Goal: Task Accomplishment & Management: Complete application form

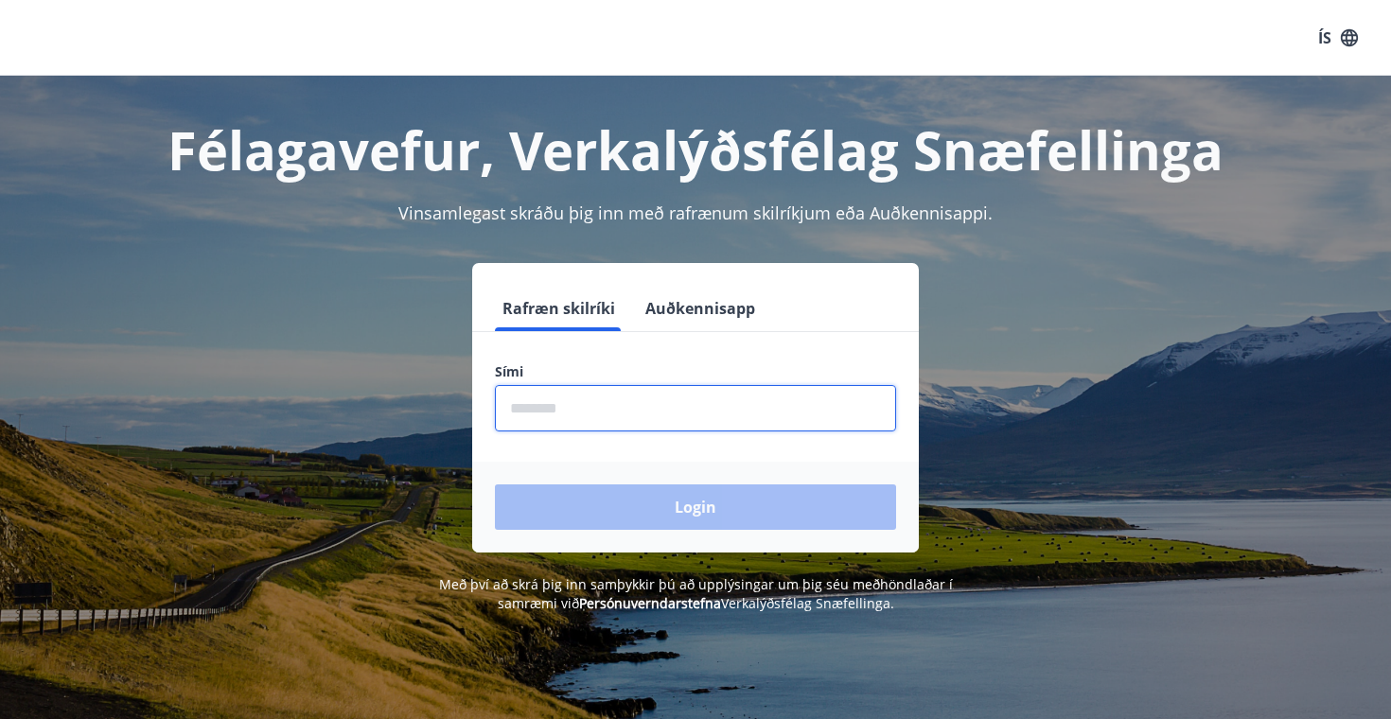
click at [605, 415] on input "phone" at bounding box center [695, 408] width 401 height 46
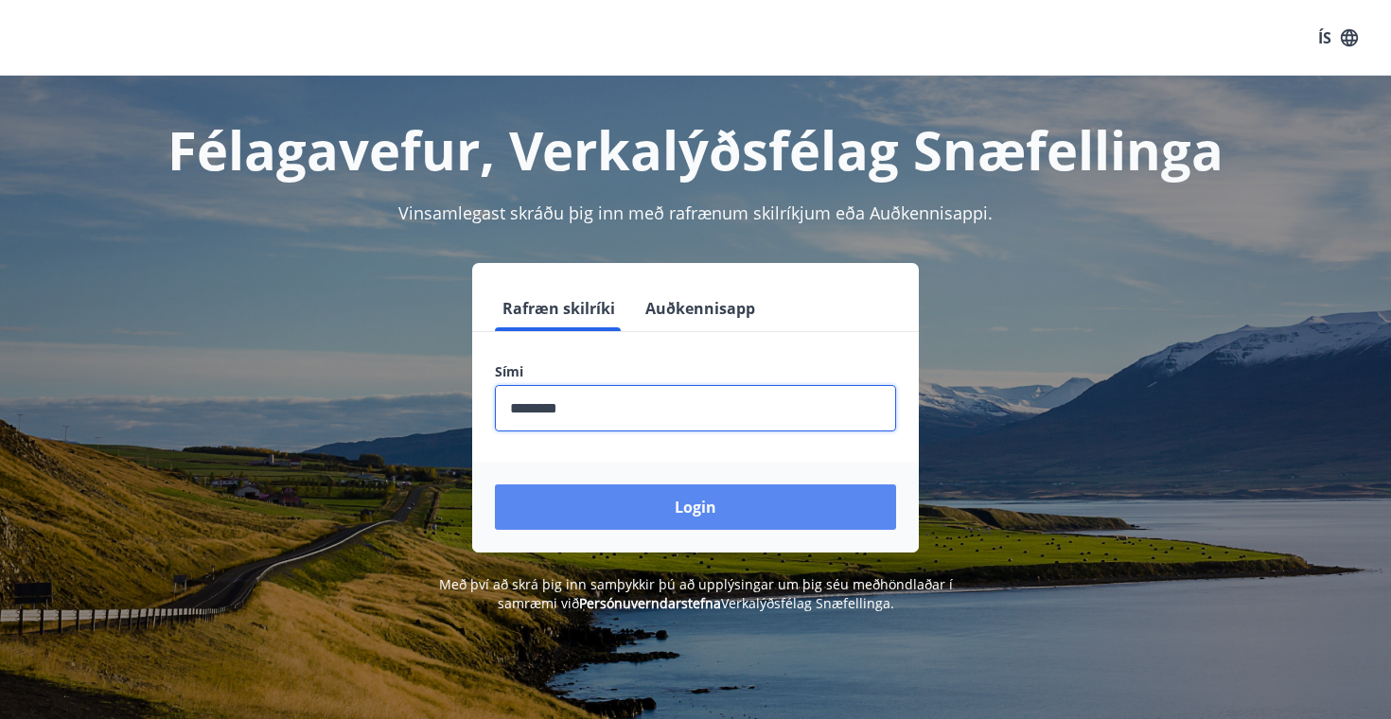
type input "********"
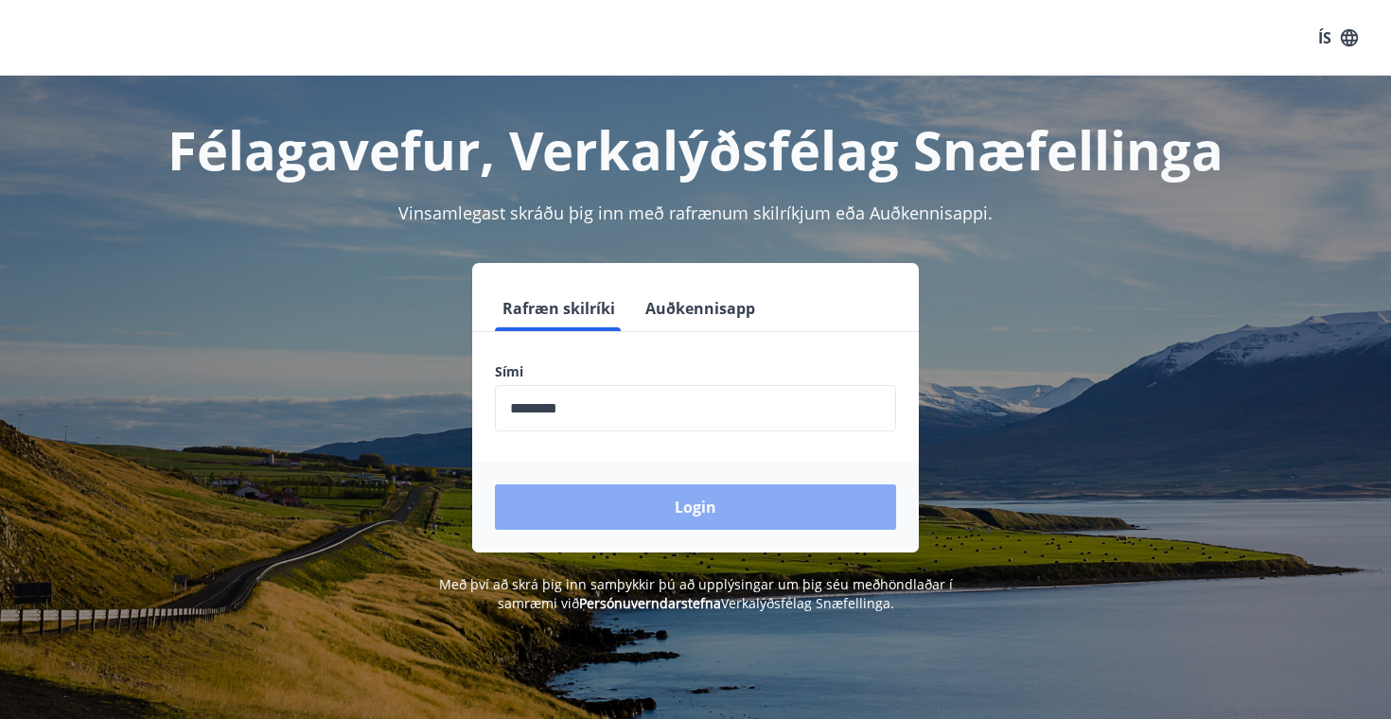
click at [569, 497] on button "Login" at bounding box center [695, 507] width 401 height 45
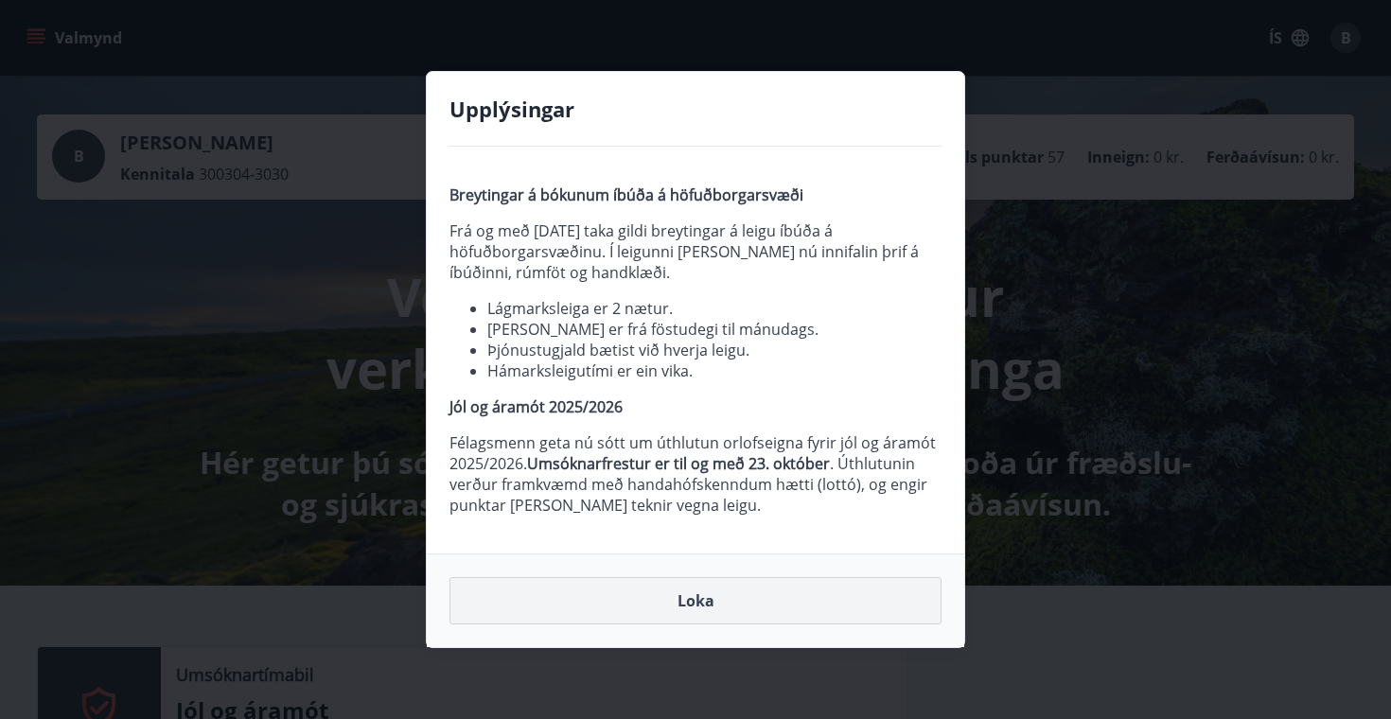
click at [657, 622] on button "Loka" at bounding box center [696, 600] width 492 height 47
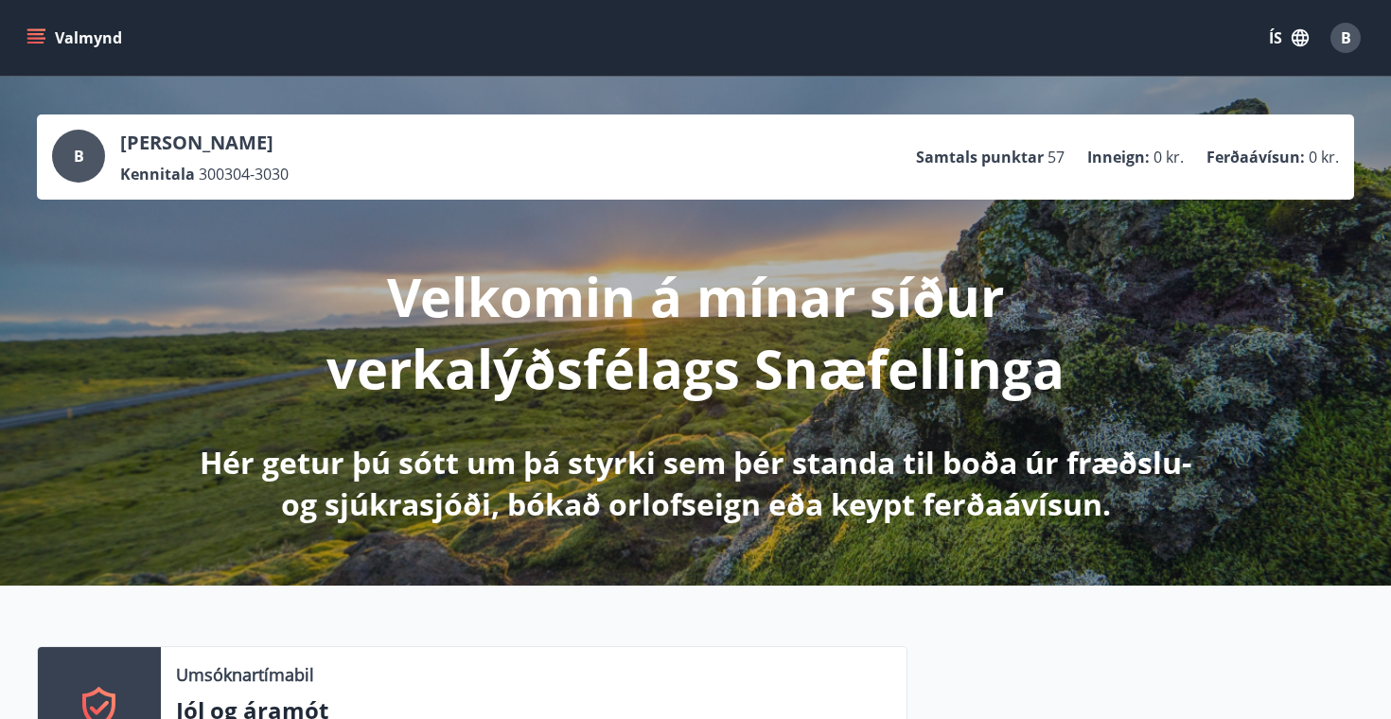
click at [40, 48] on button "Valmynd" at bounding box center [76, 38] width 107 height 34
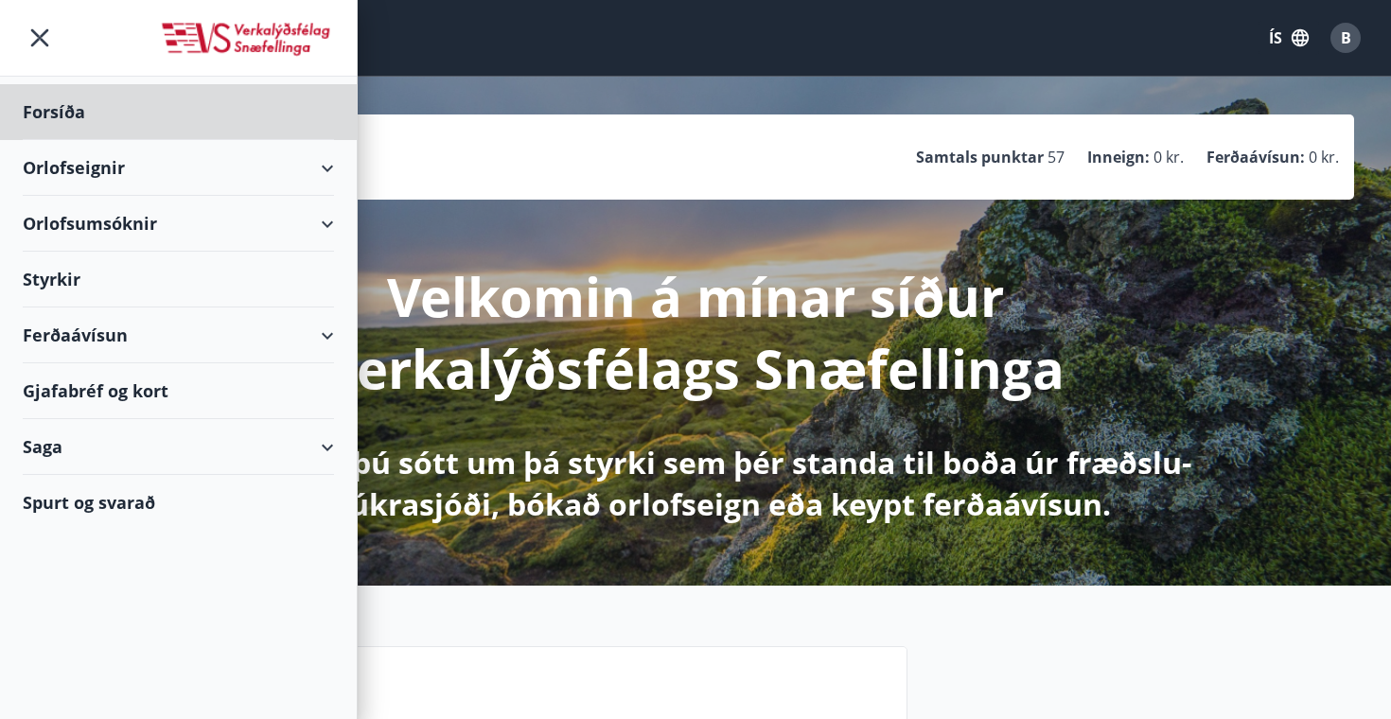
click at [70, 277] on div "Styrkir" at bounding box center [178, 280] width 311 height 56
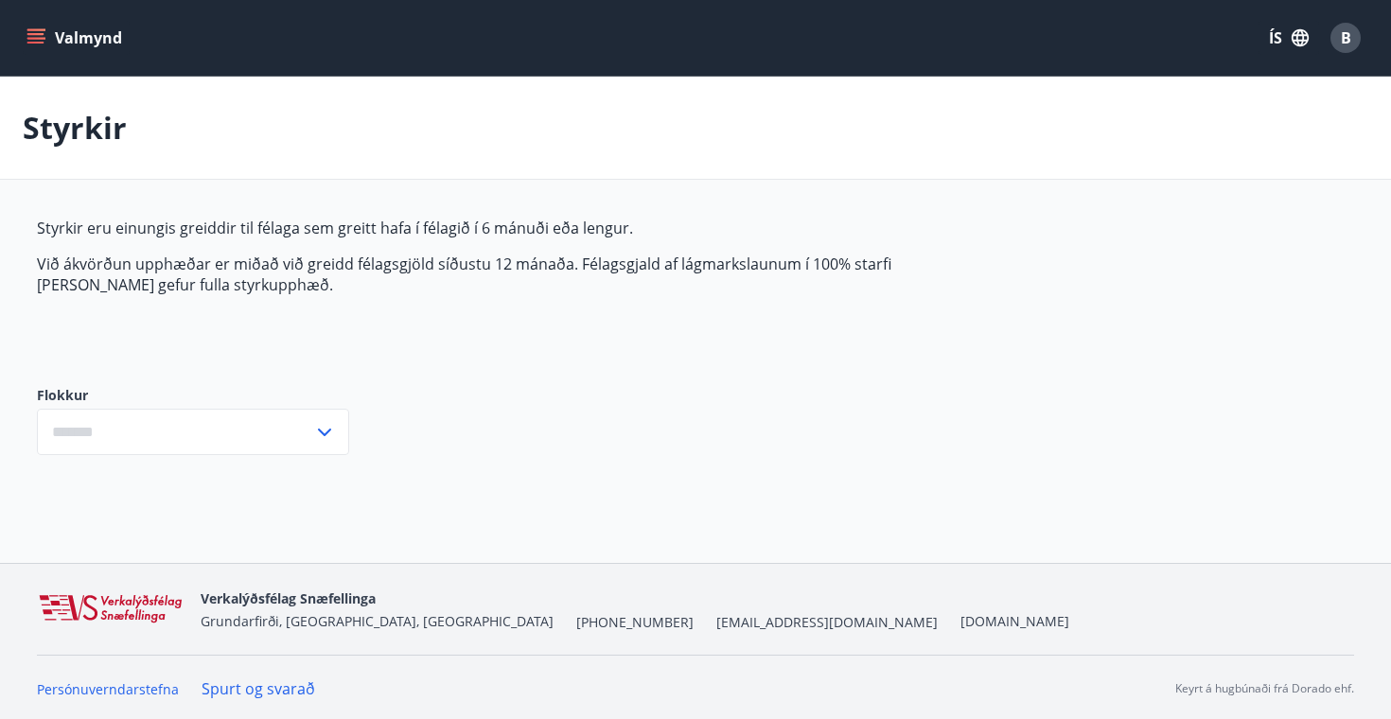
type input "***"
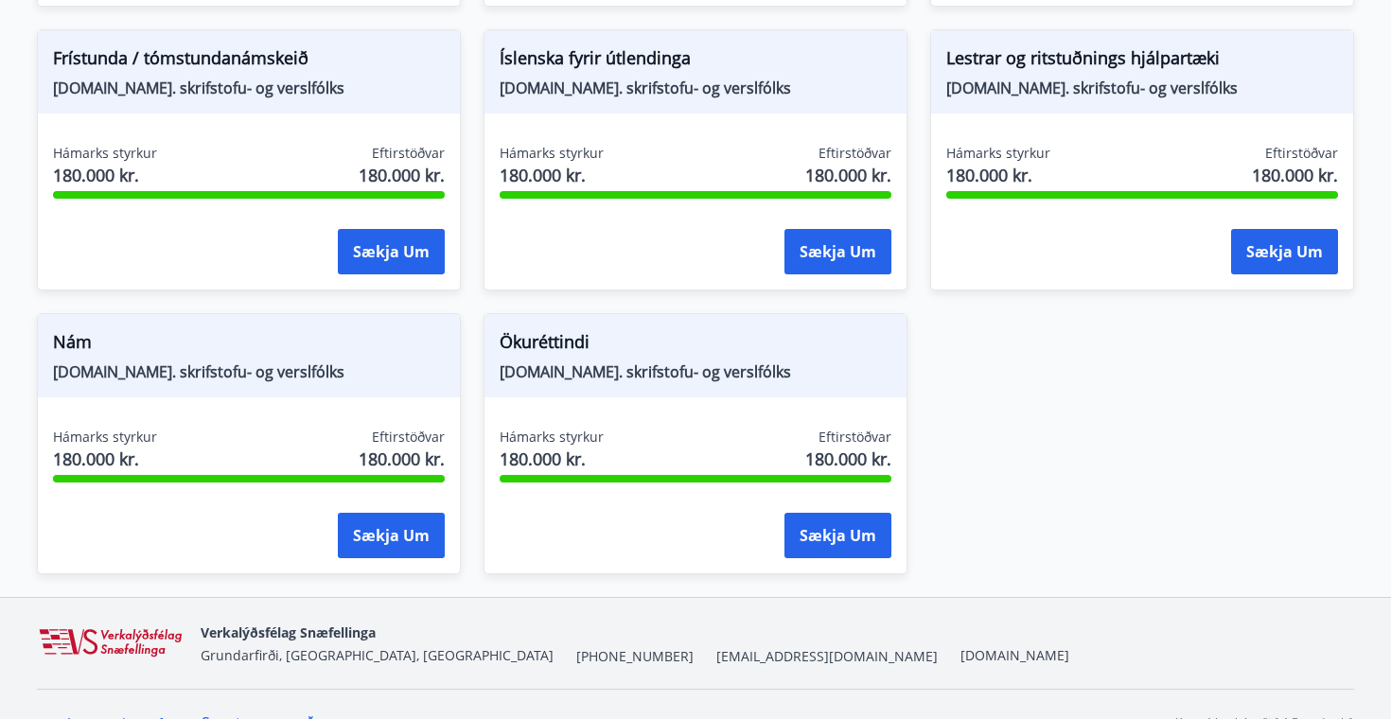
scroll to position [2163, 0]
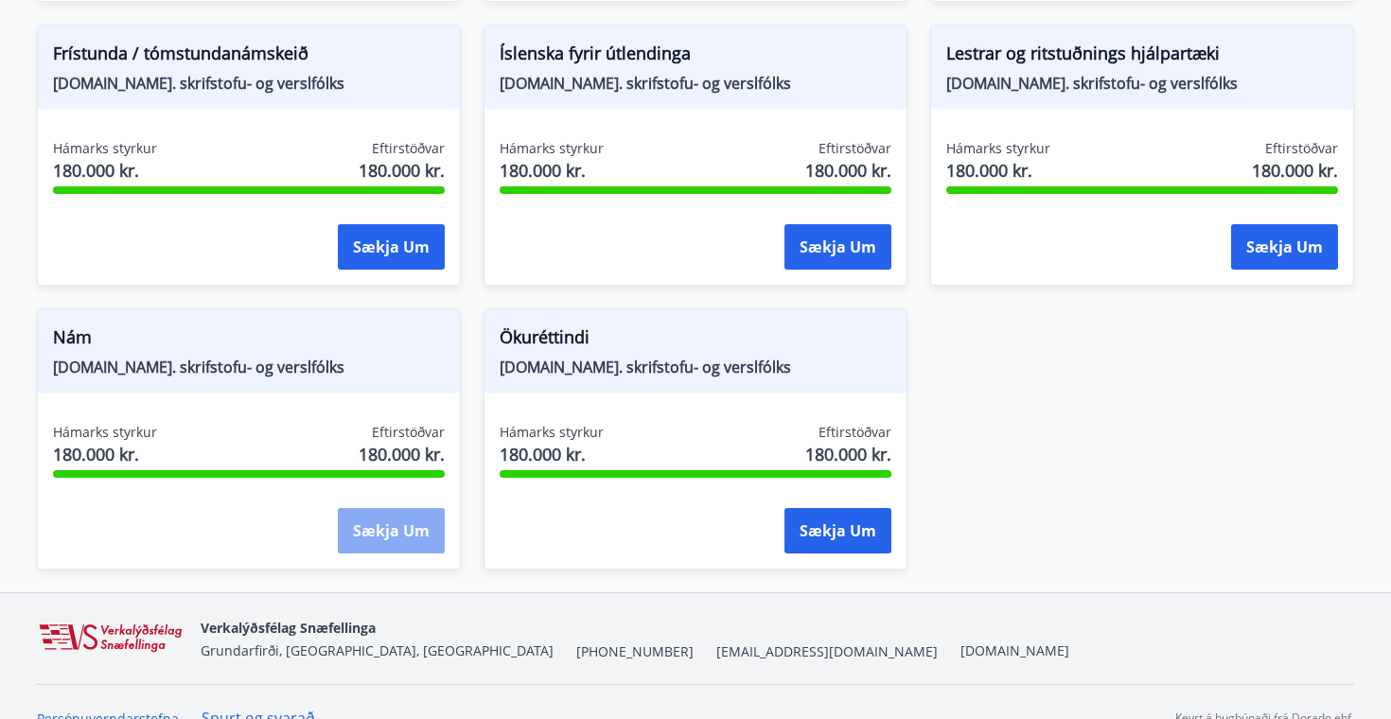
click at [399, 540] on button "Sækja um" at bounding box center [391, 530] width 107 height 45
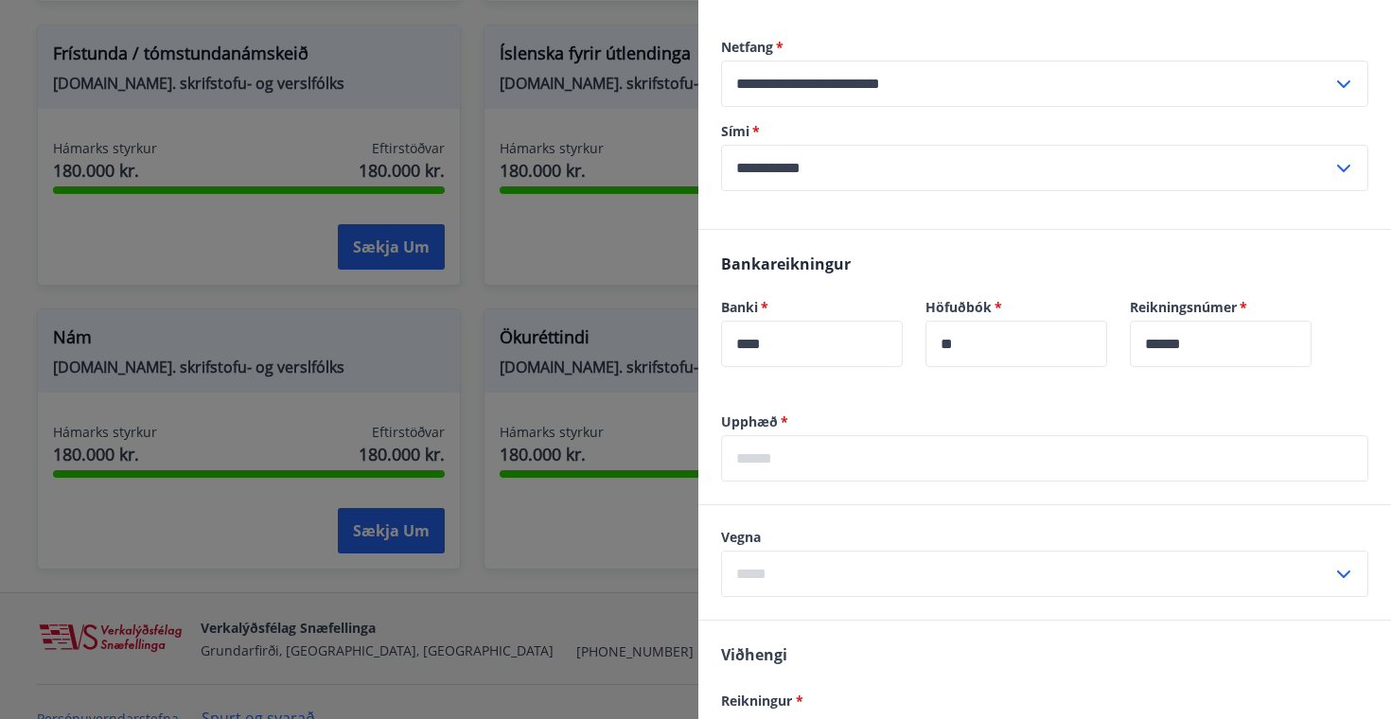
scroll to position [238, 0]
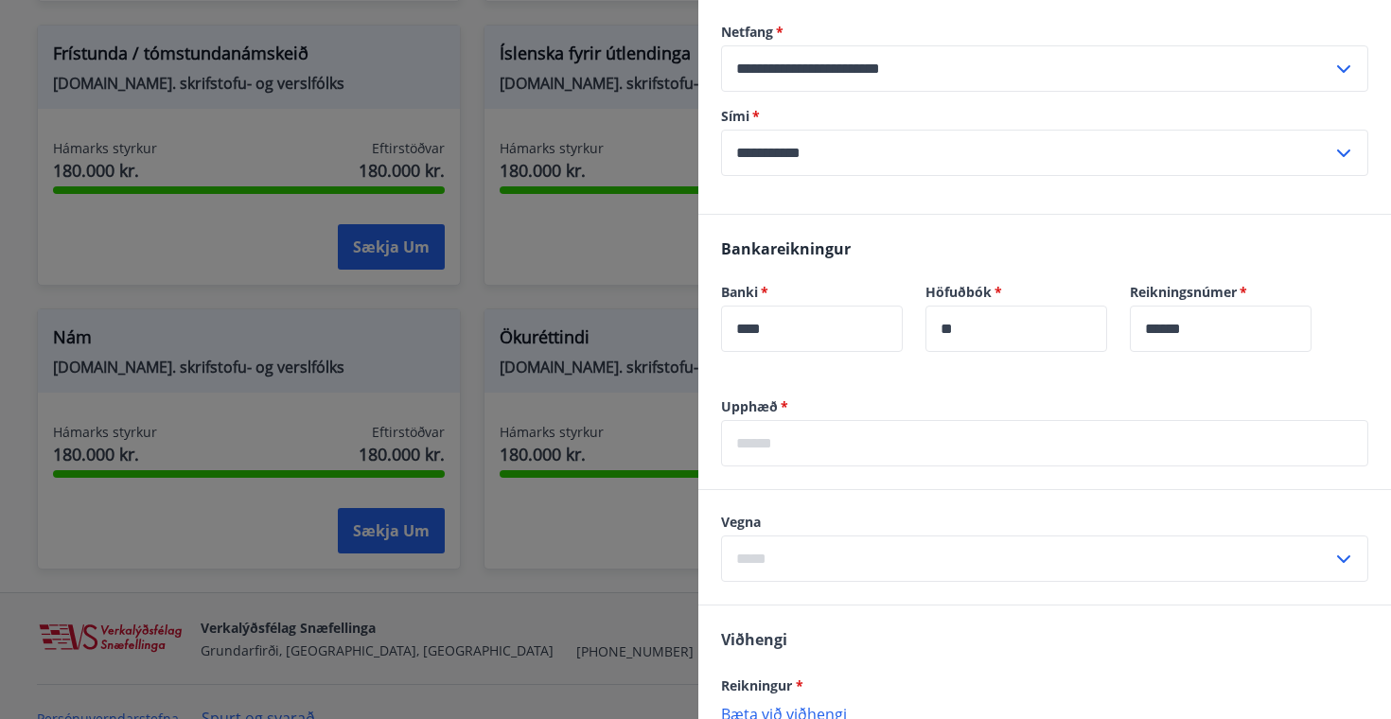
click at [761, 443] on input "text" at bounding box center [1044, 443] width 647 height 46
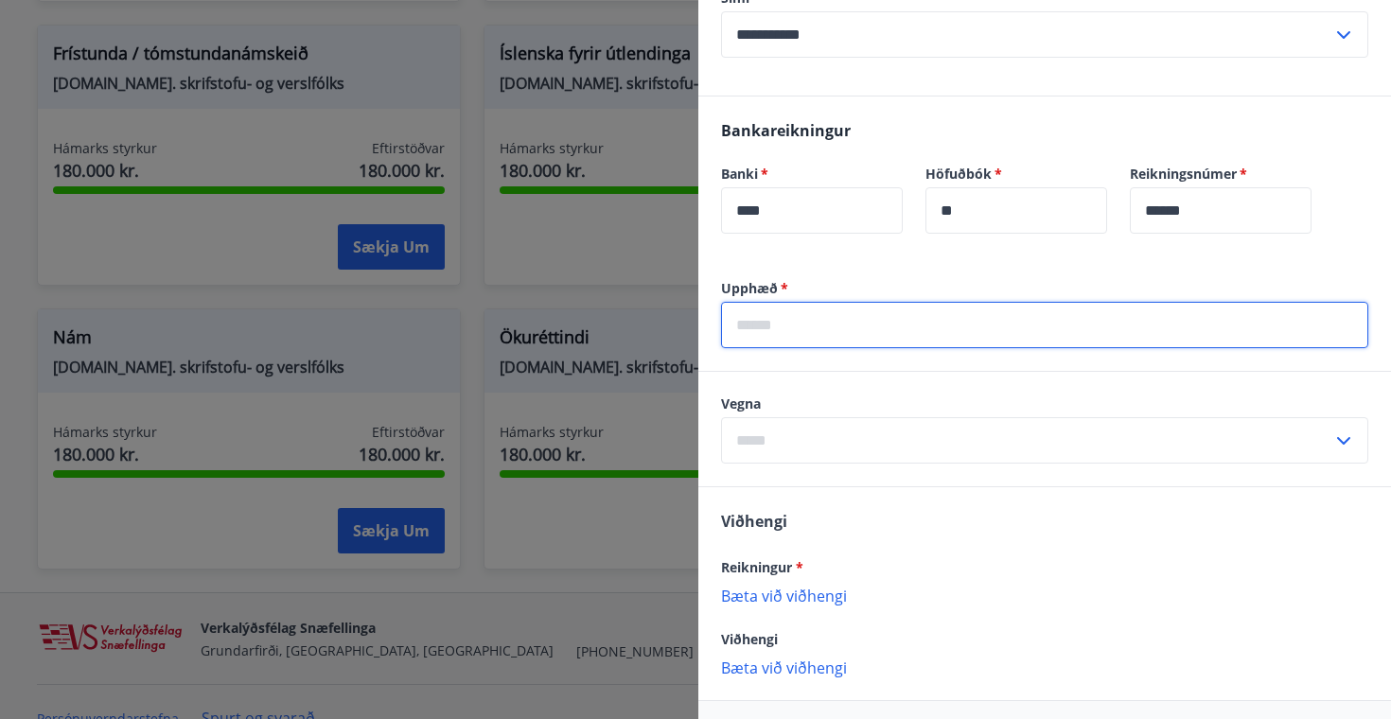
scroll to position [373, 0]
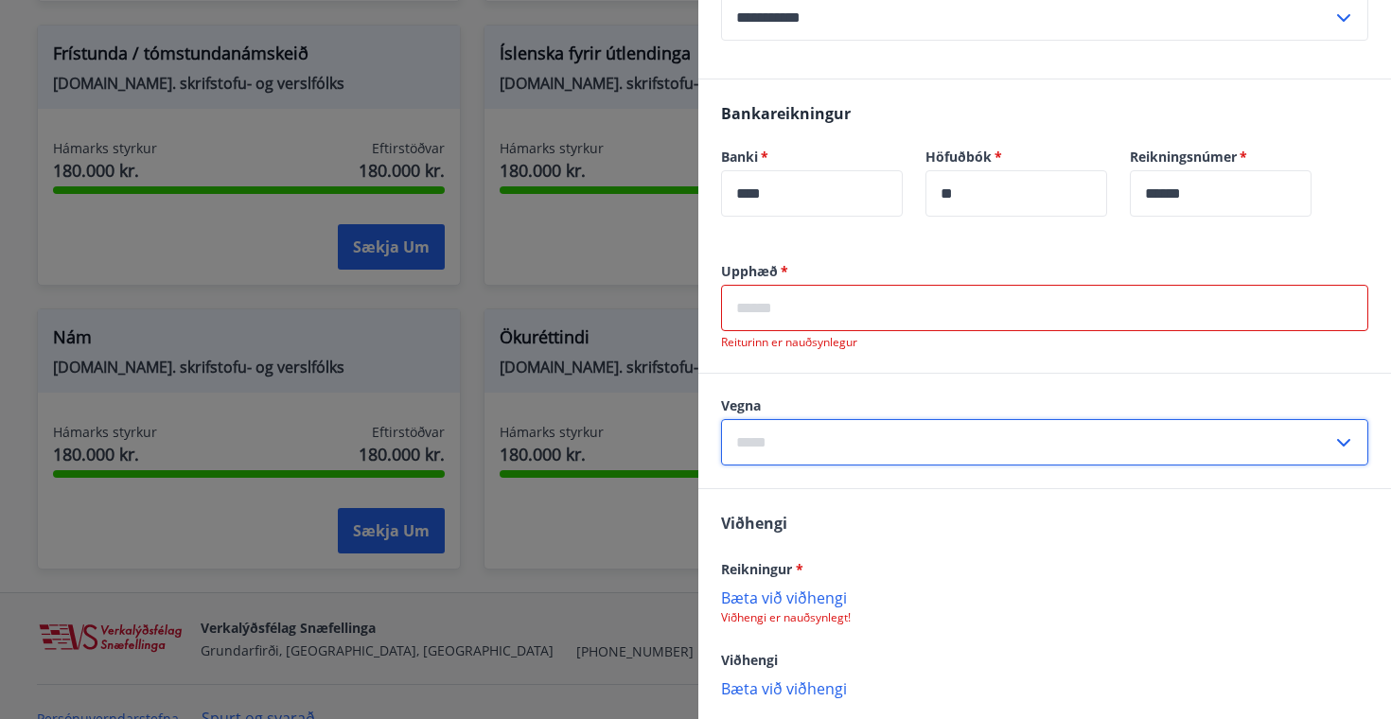
click at [987, 429] on input "text" at bounding box center [1026, 442] width 611 height 46
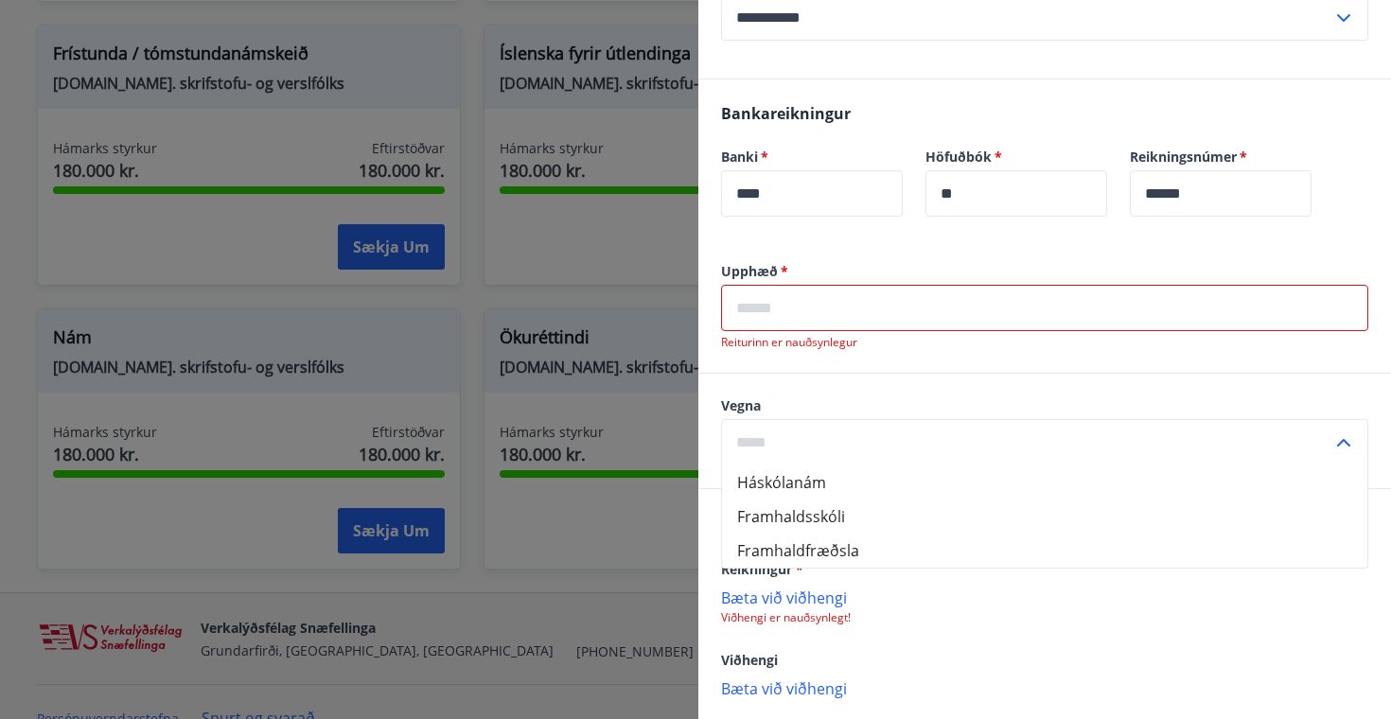
click at [907, 486] on li "Háskólanám" at bounding box center [1044, 483] width 645 height 34
type input "**********"
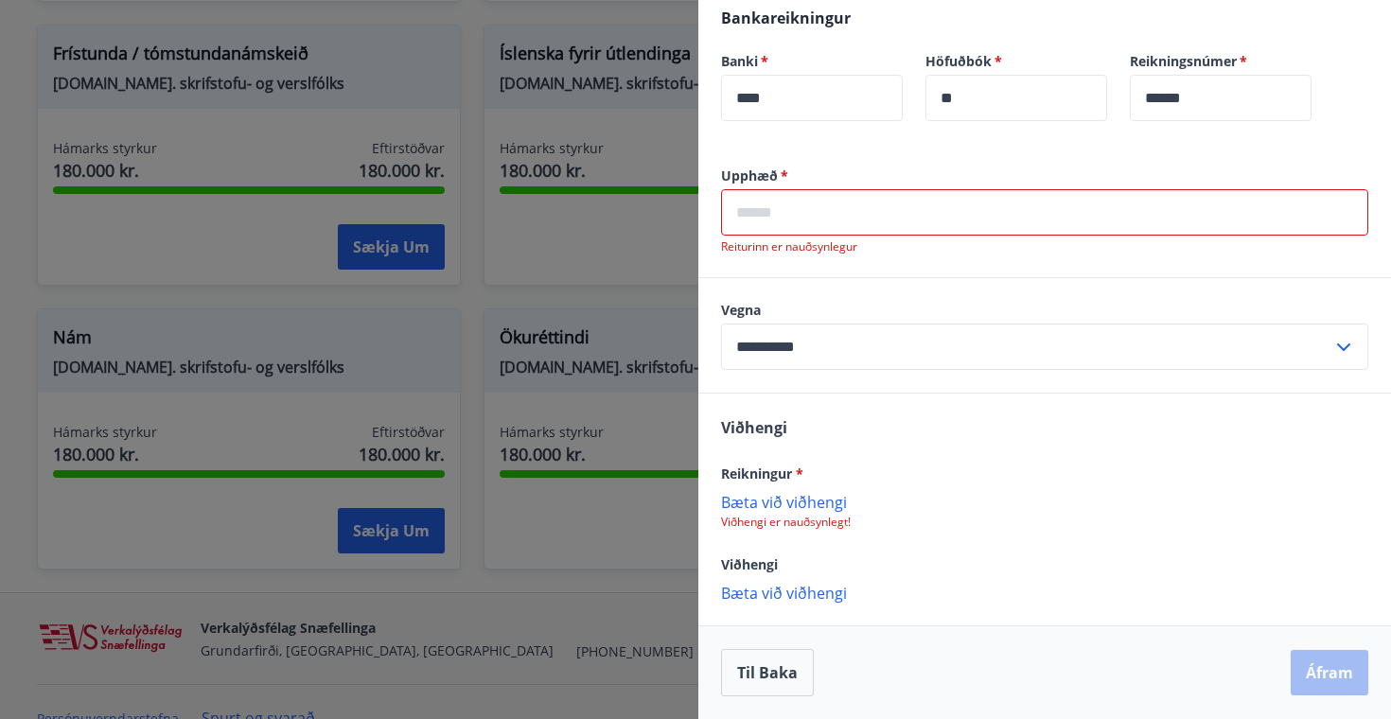
scroll to position [468, 0]
click at [804, 500] on p "Bæta við viðhengi" at bounding box center [1044, 501] width 647 height 19
click at [756, 515] on p "Viðhengi er nauðsynlegt!" at bounding box center [1044, 522] width 647 height 15
click at [756, 505] on p "Bæta við viðhengi" at bounding box center [1044, 501] width 647 height 19
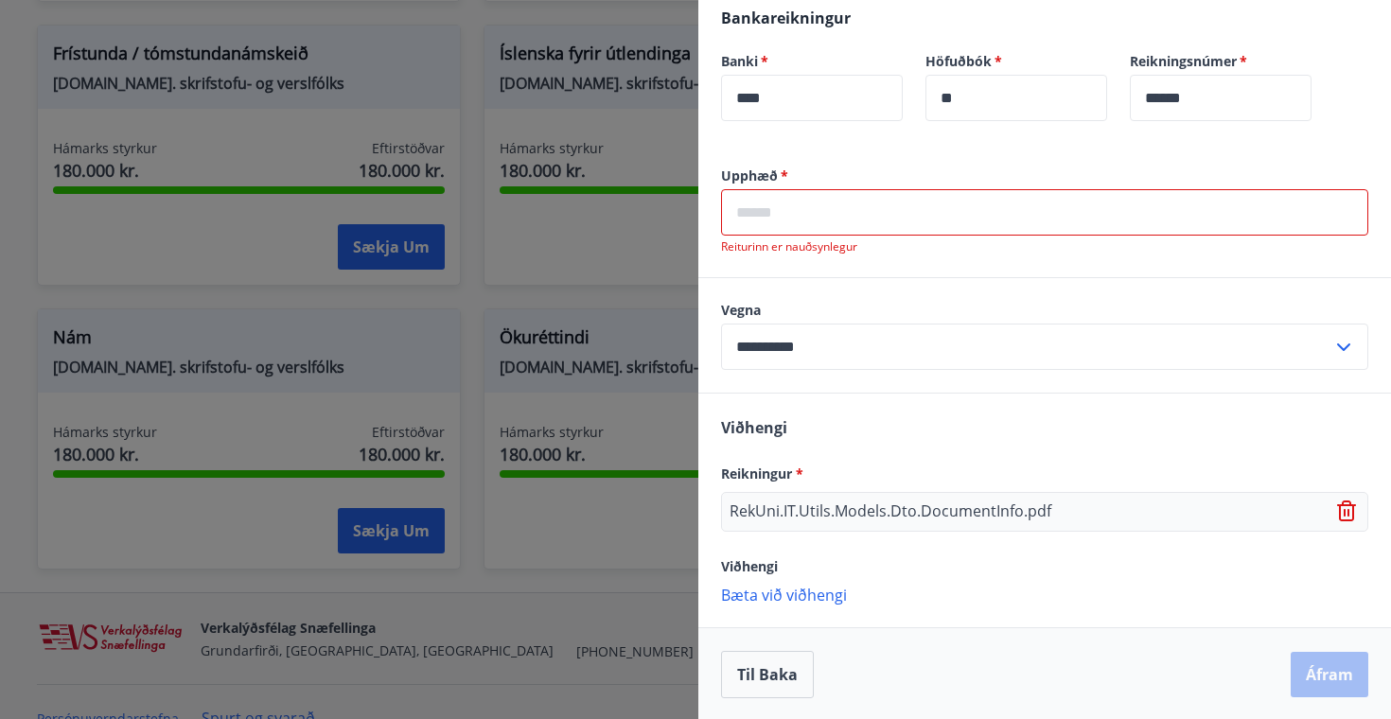
click at [804, 592] on p "Bæta við viðhengi" at bounding box center [1044, 594] width 647 height 19
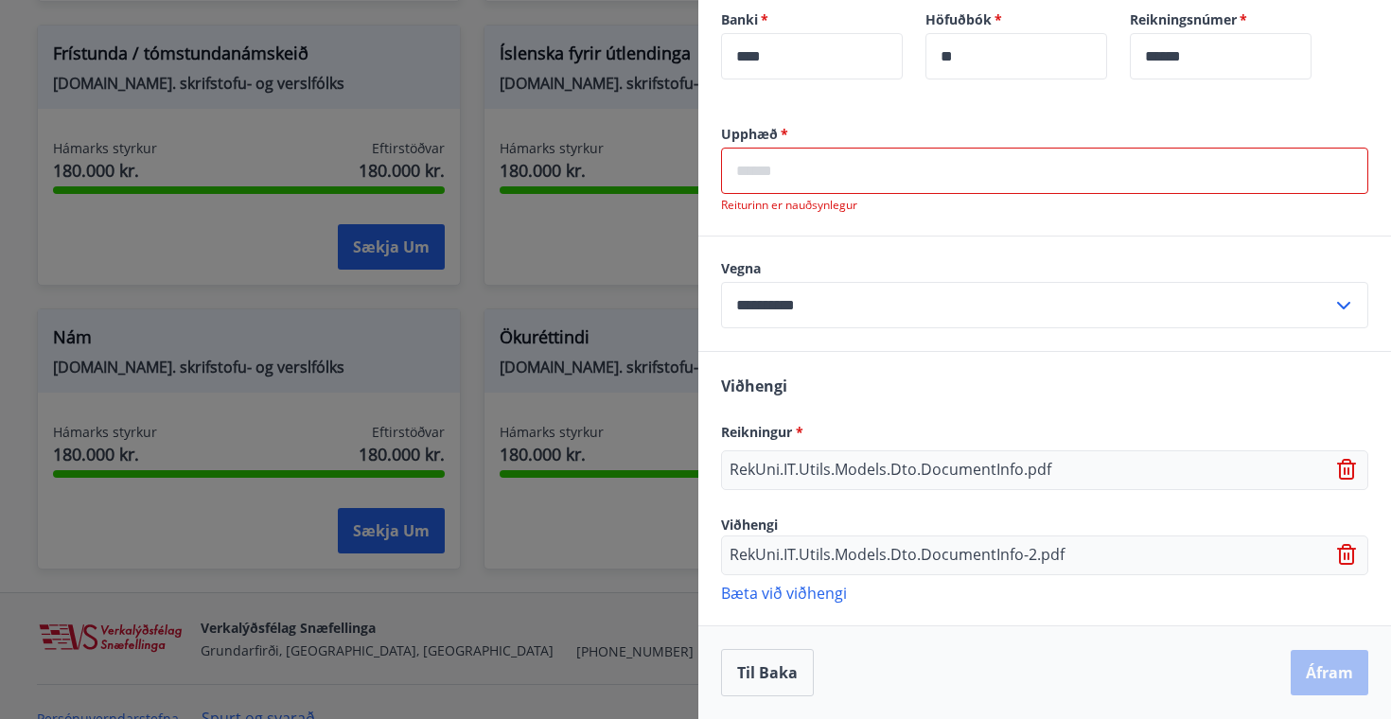
scroll to position [510, 0]
click at [864, 159] on input "text" at bounding box center [1044, 171] width 647 height 46
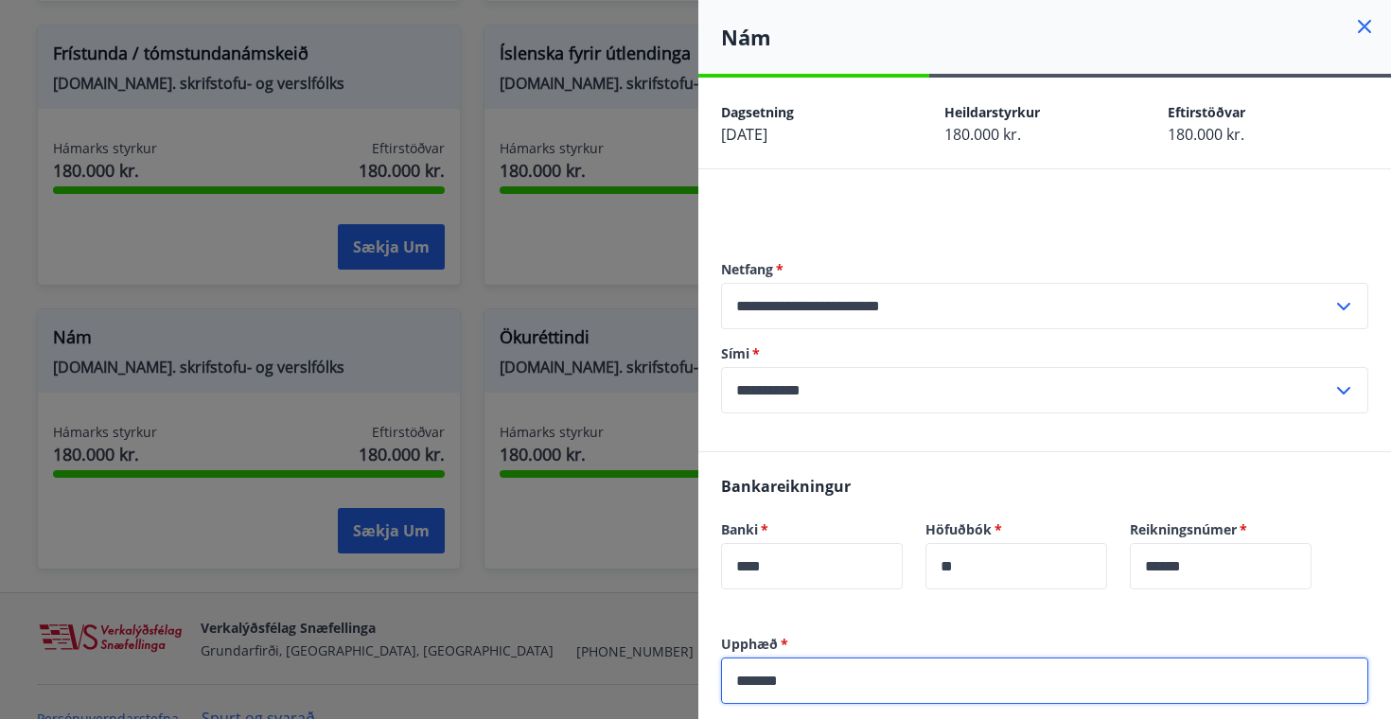
scroll to position [0, 0]
type input "*******"
click at [1367, 26] on icon at bounding box center [1364, 26] width 23 height 23
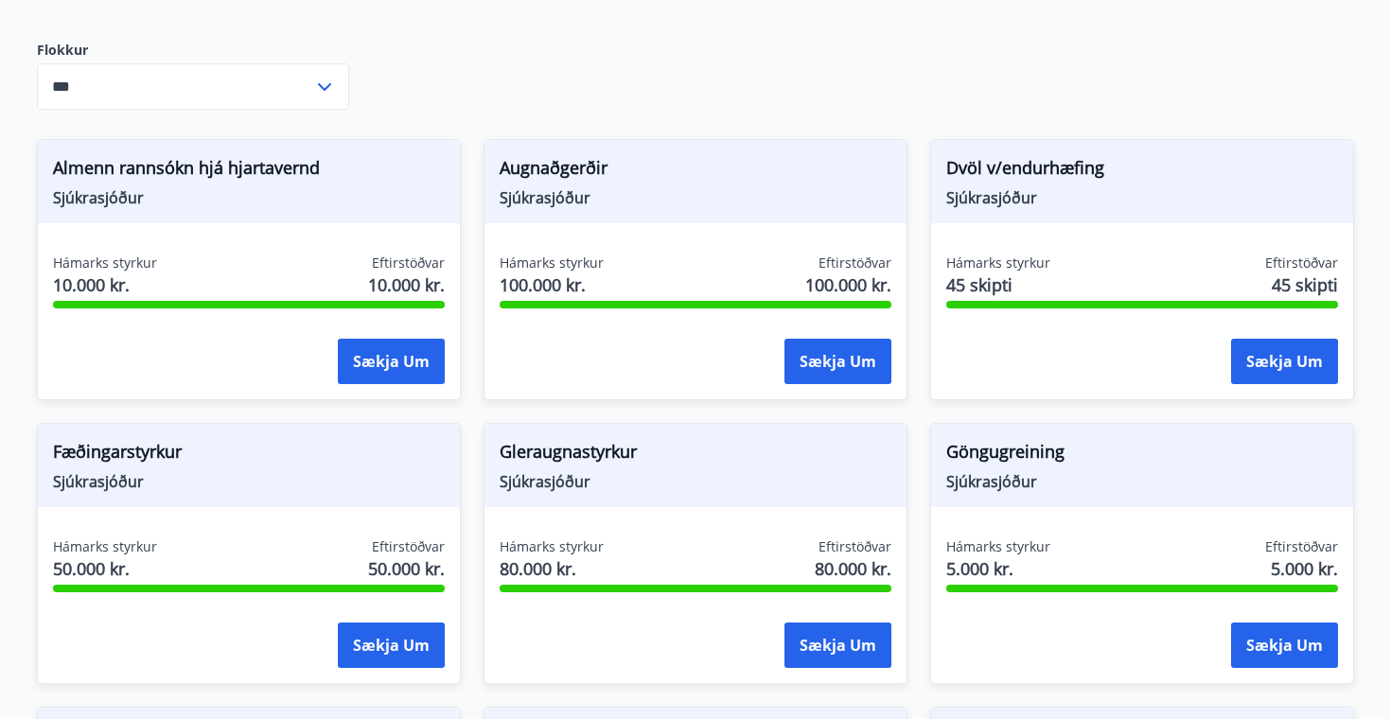
scroll to position [338, 0]
